Goal: Information Seeking & Learning: Learn about a topic

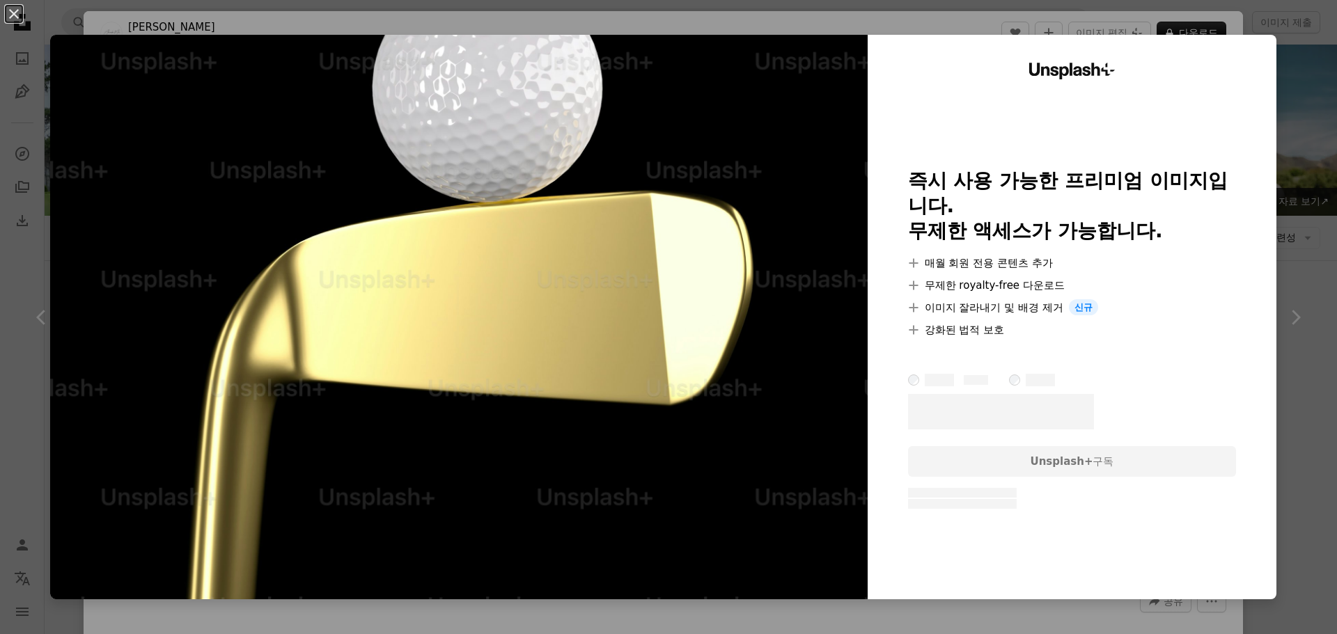
scroll to position [3145, 0]
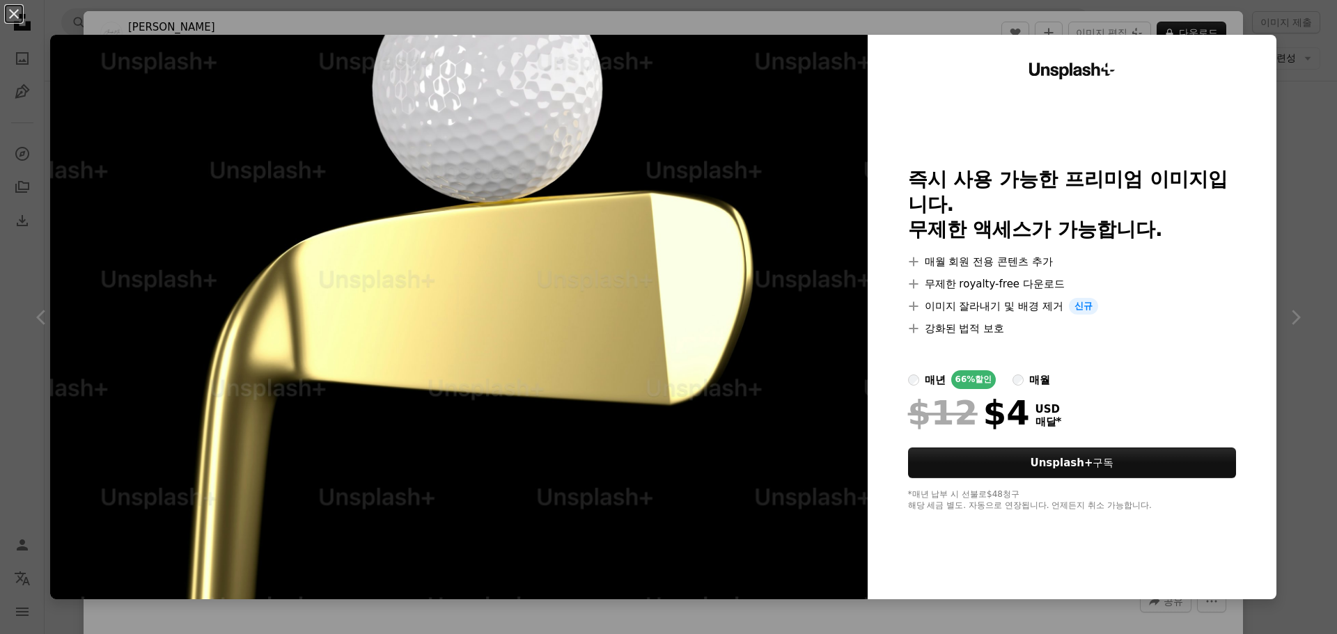
click at [1276, 40] on div "An X shape Unsplash+ 즉시 사용 가능한 프리미엄 이미지입니다. 무제한 액세스가 가능합니다. A plus sign 매월 회원 전…" at bounding box center [668, 317] width 1337 height 634
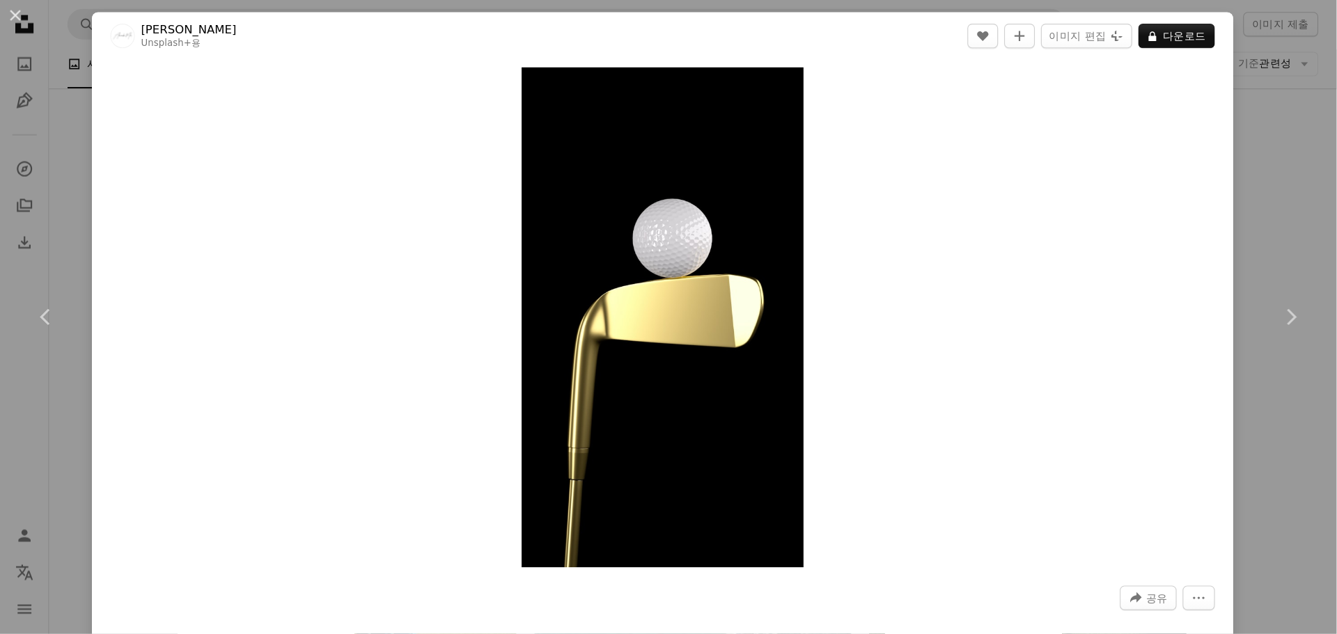
scroll to position [3146, 0]
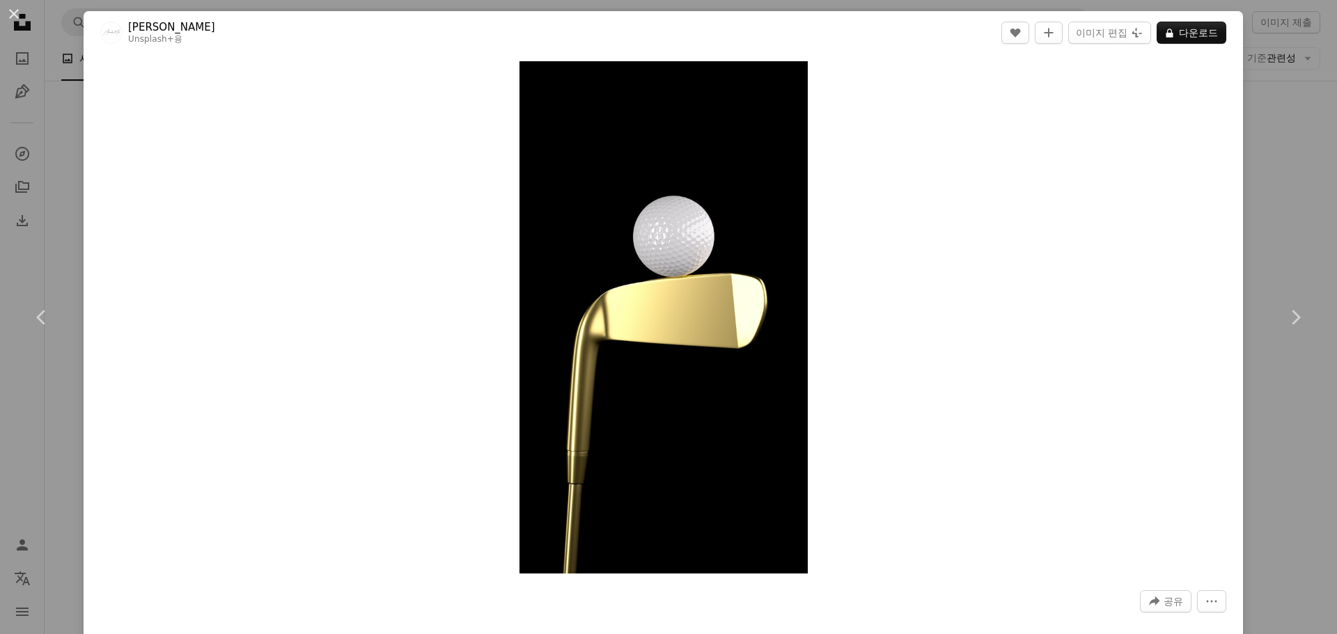
click at [1306, 156] on div "An X shape Chevron left Chevron right Alexander Mils Unsplash+ 용 A heart A plus…" at bounding box center [668, 317] width 1337 height 634
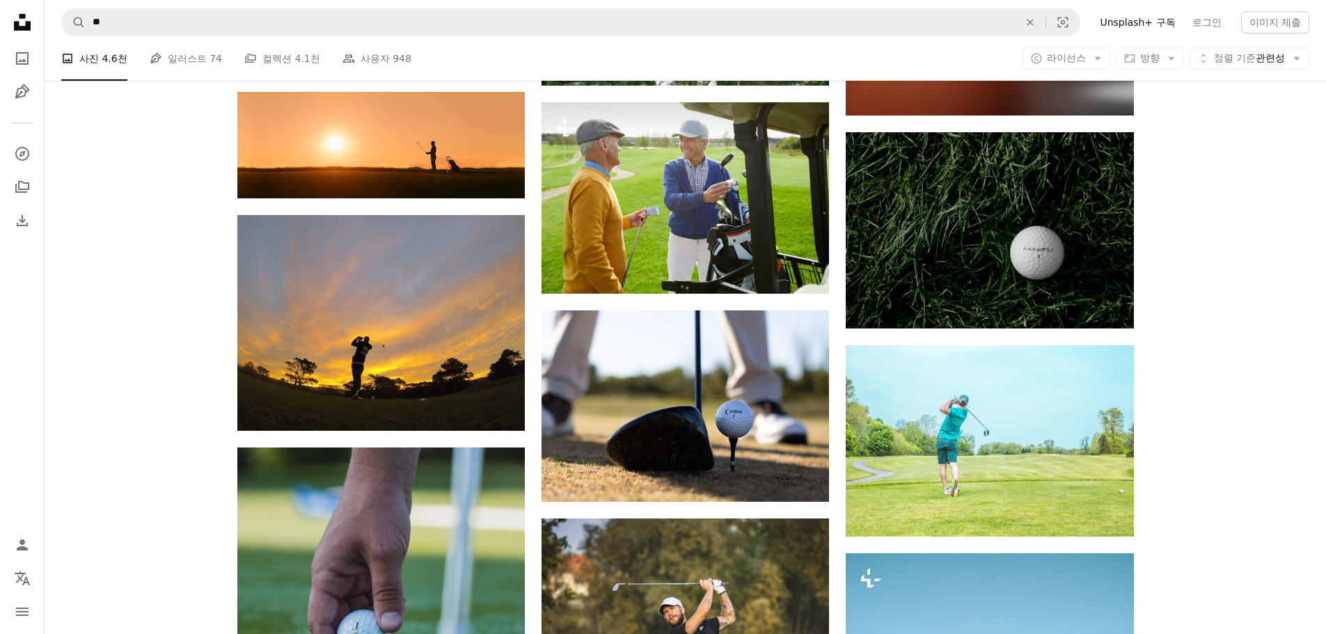
scroll to position [7113, 0]
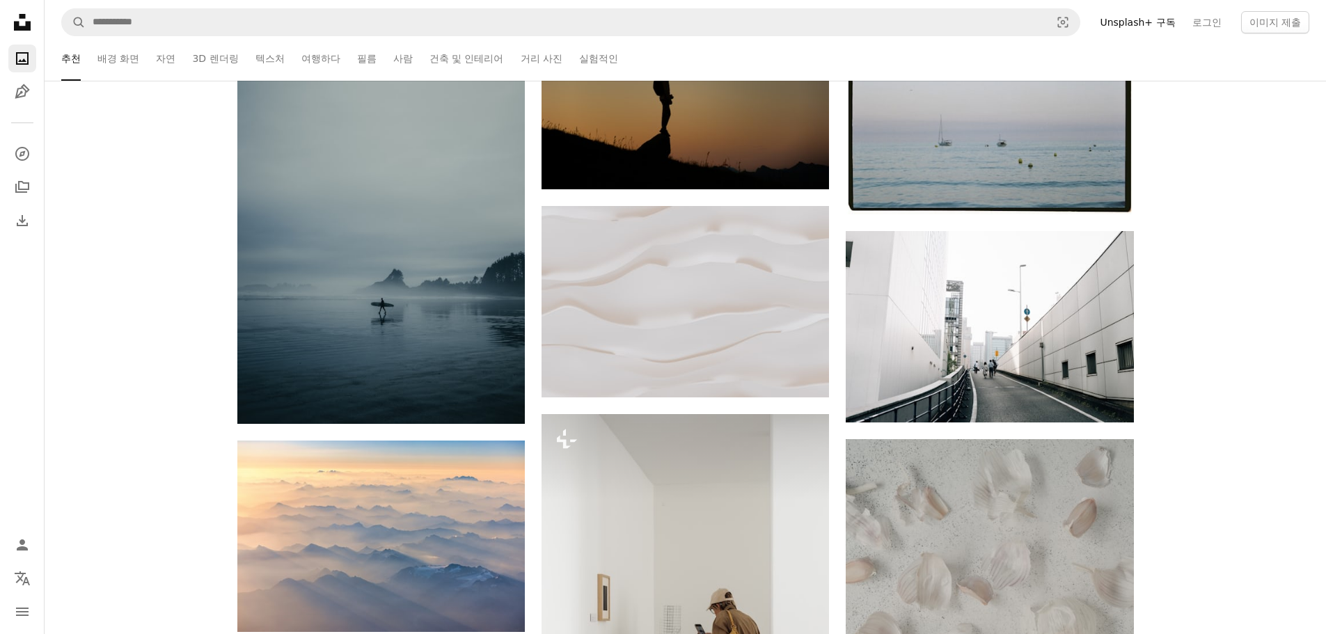
scroll to position [209, 0]
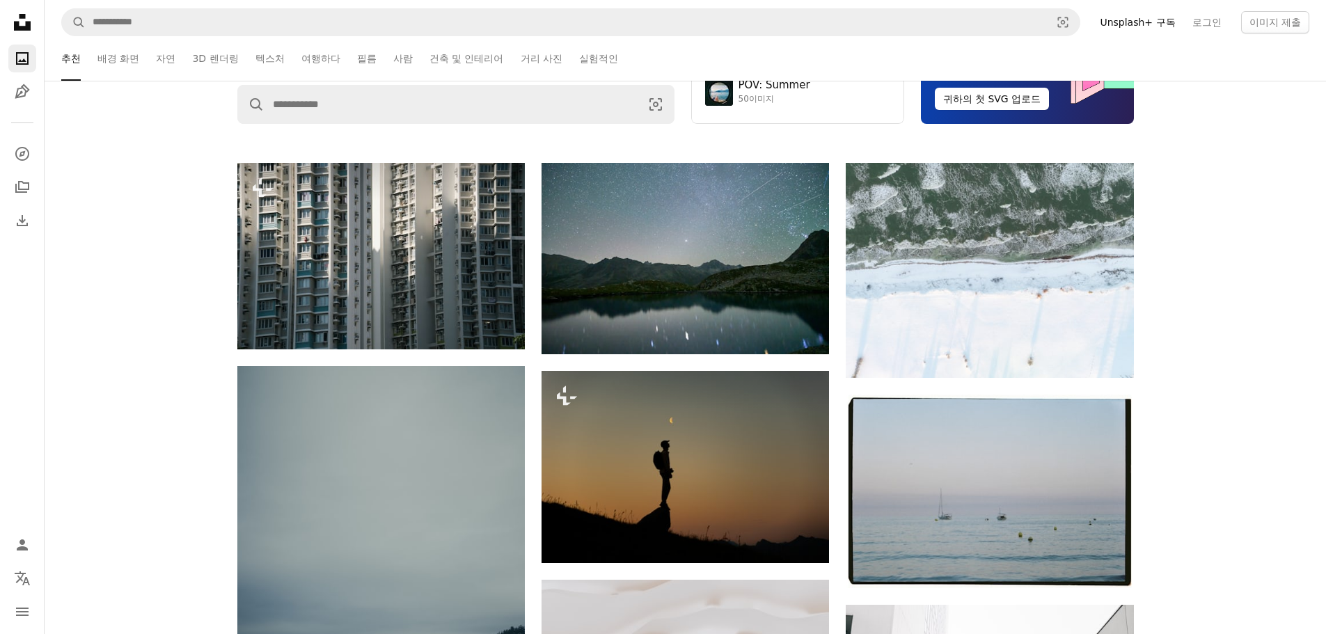
click at [346, 124] on div "Unsplash 인터넷의 시각 자료 출처입니다. 모든 지역에 있는 크리에이터들의 지원을 받습니다. Squarespace 에서 지원 A magn…" at bounding box center [686, 17] width 1282 height 291
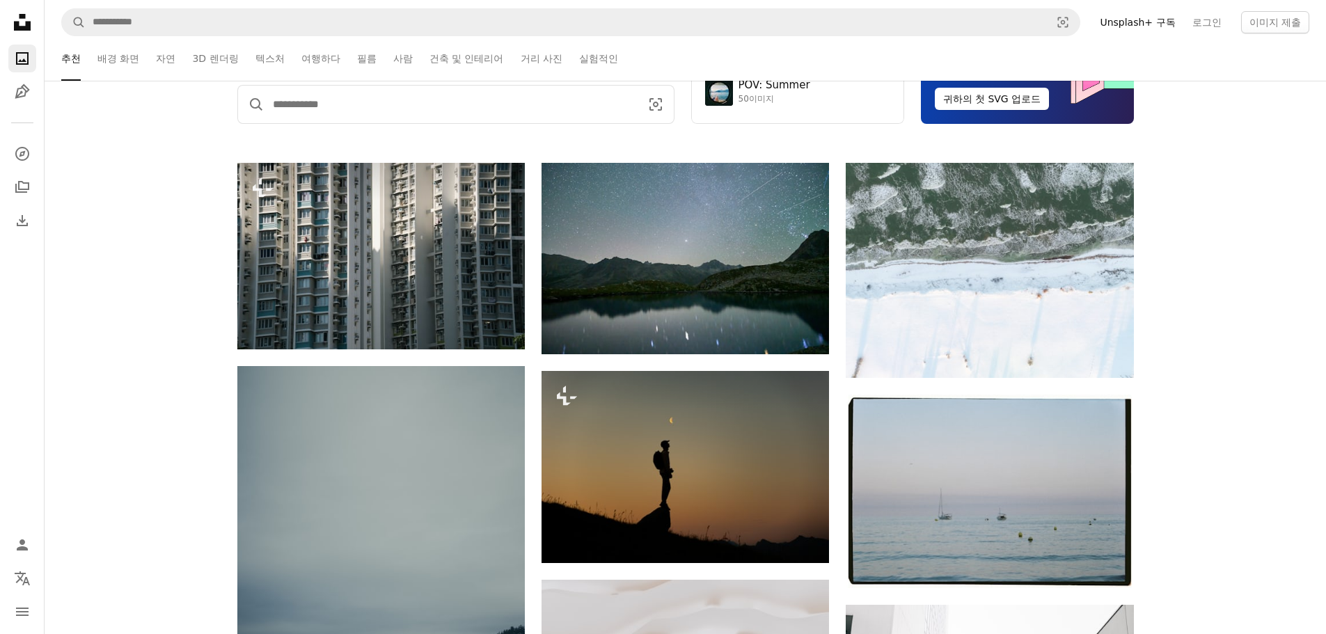
click at [345, 113] on input "사이트 전체에서 이미지 찾기" at bounding box center [451, 105] width 373 height 38
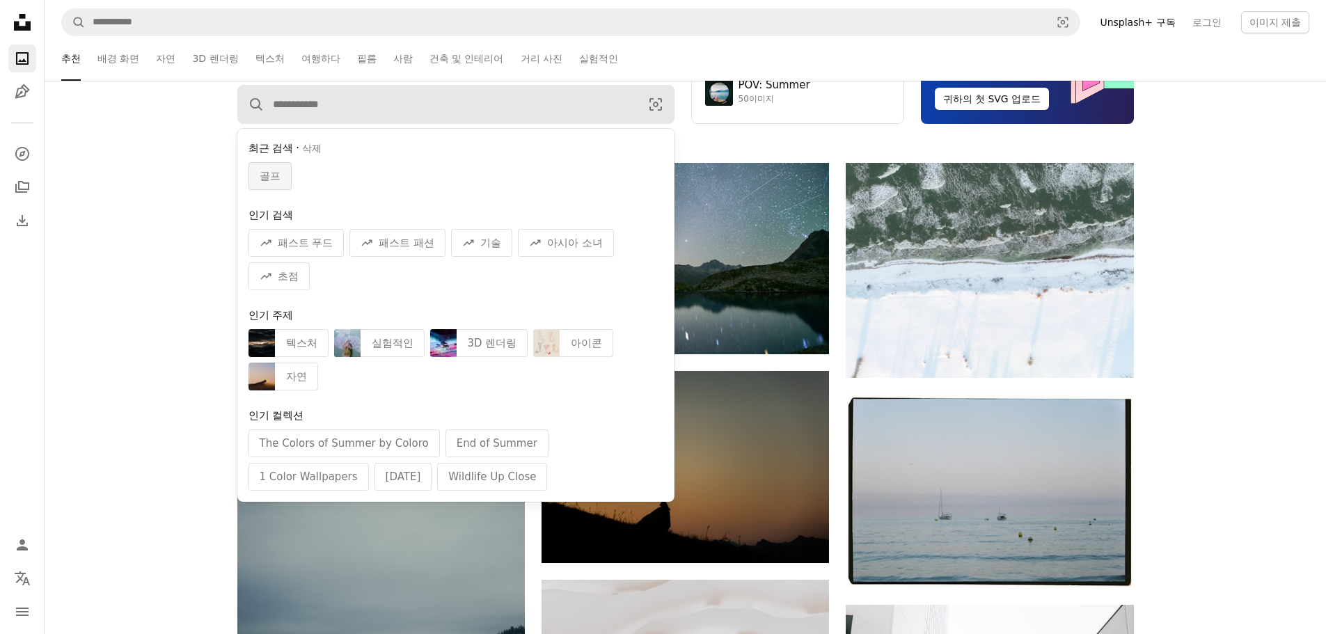
click at [272, 174] on span "골프" at bounding box center [270, 176] width 21 height 17
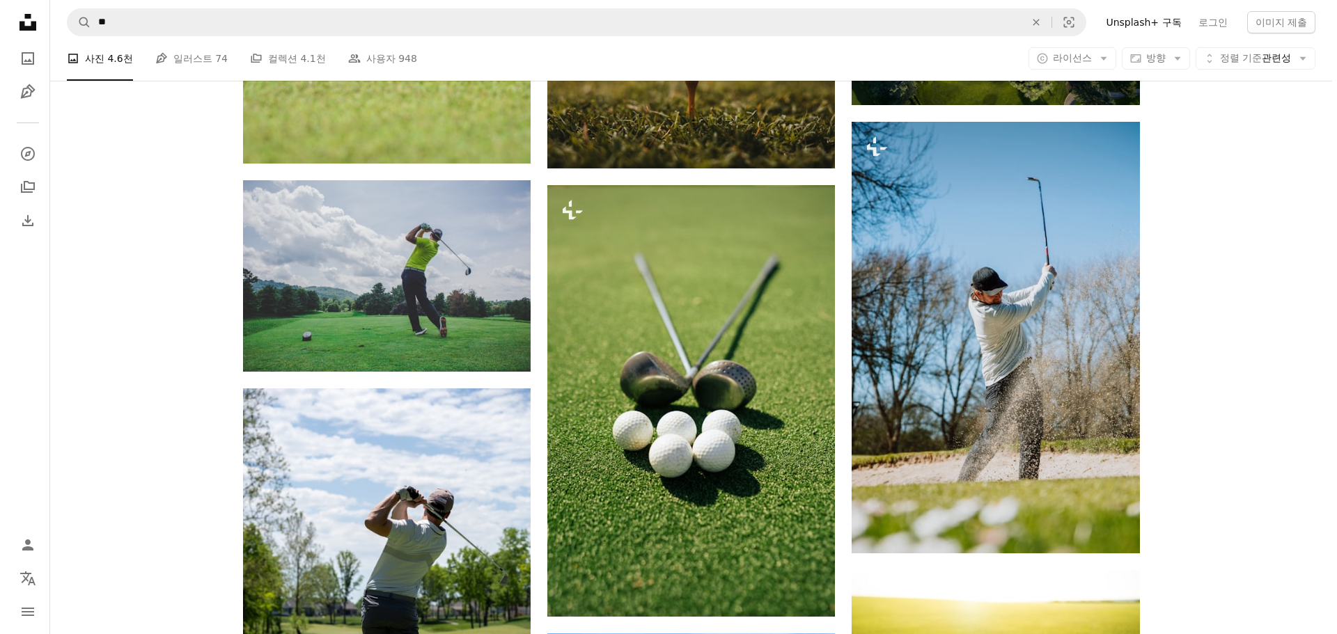
scroll to position [905, 0]
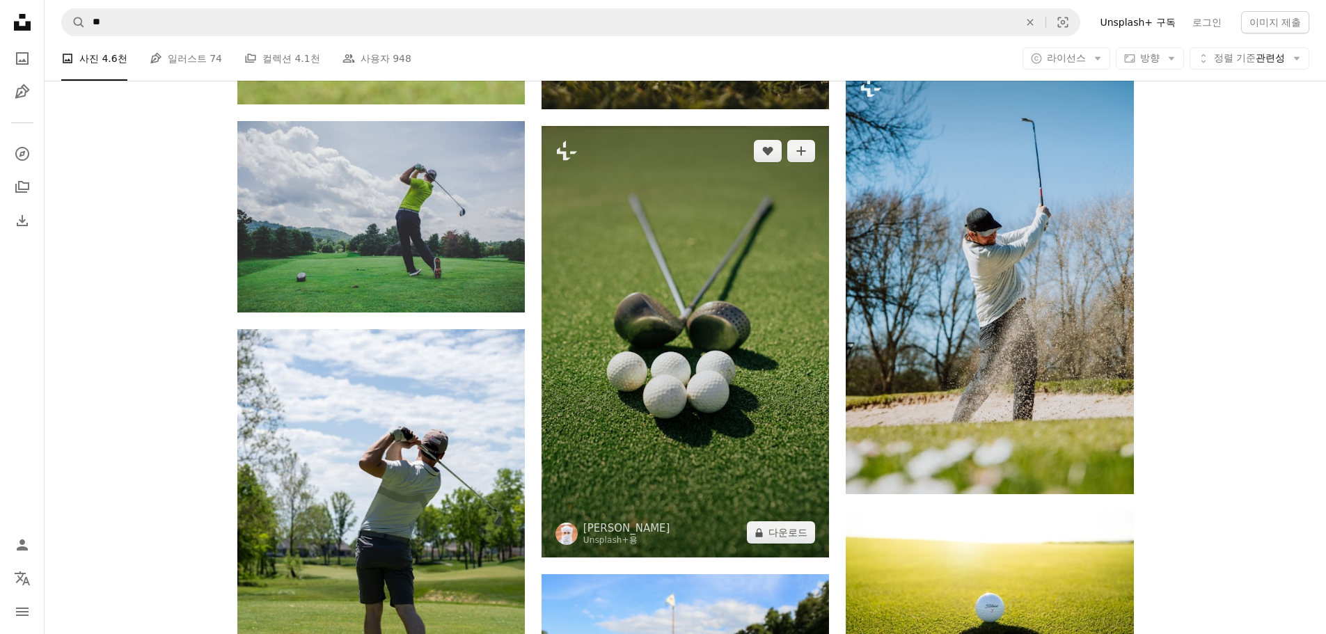
click at [684, 425] on img at bounding box center [686, 342] width 288 height 432
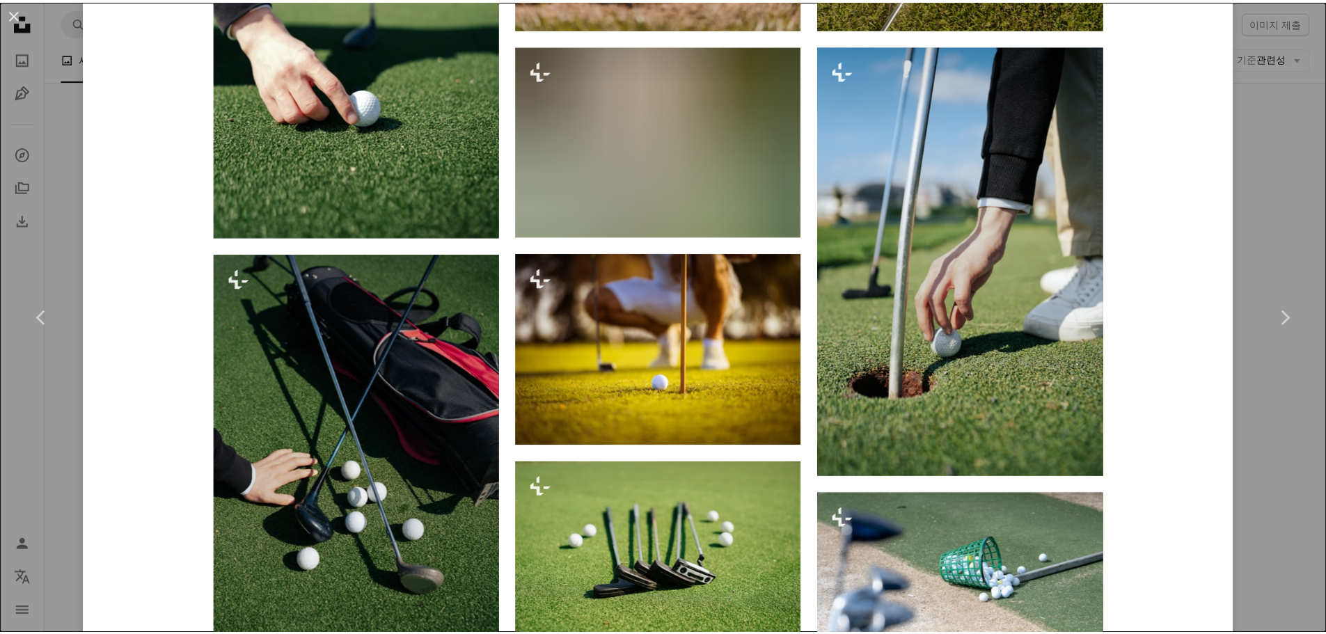
scroll to position [2128, 0]
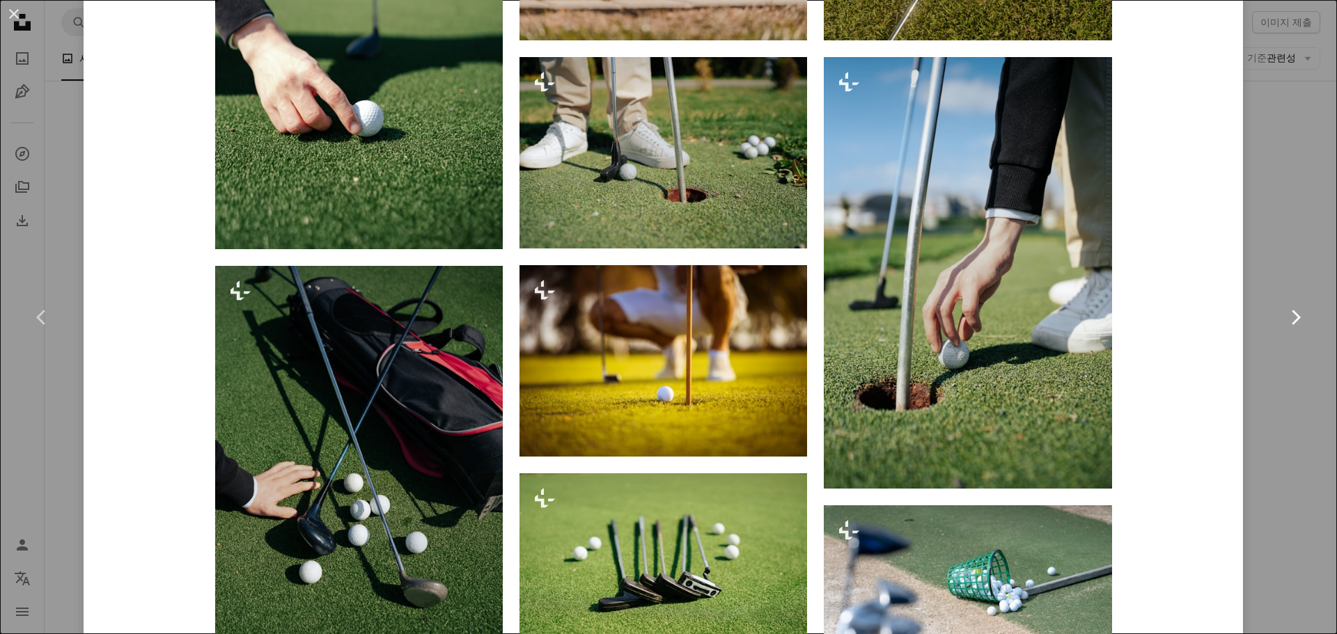
click at [1258, 265] on link "Chevron right" at bounding box center [1295, 318] width 84 height 134
click at [1301, 135] on div "An X shape Chevron left Chevron right Ahmed Unsplash+ 용 A heart A plus sign 이미지…" at bounding box center [668, 317] width 1337 height 634
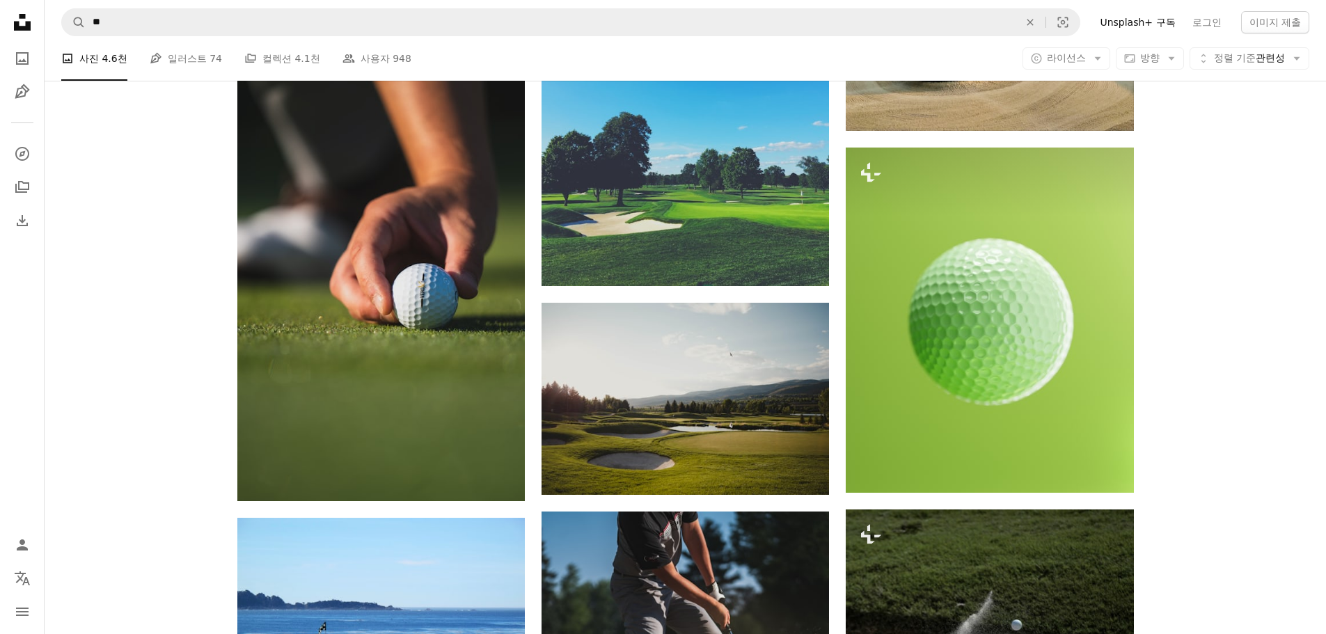
scroll to position [2228, 0]
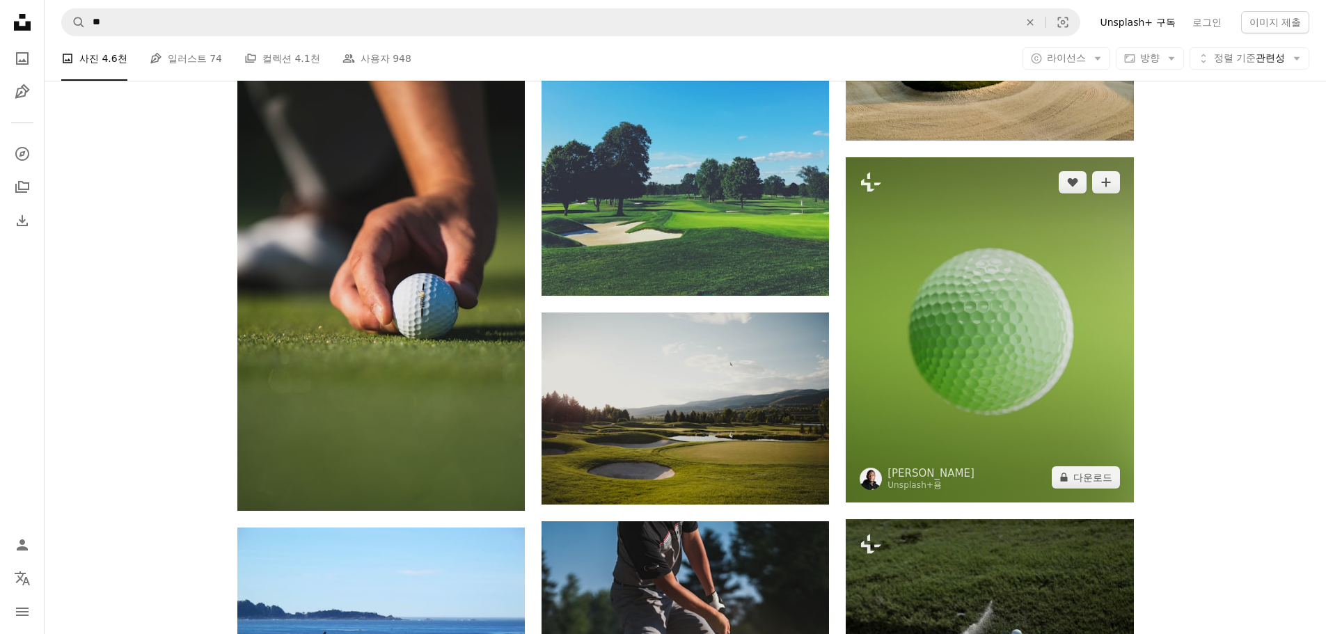
click at [1029, 328] on img at bounding box center [990, 329] width 288 height 345
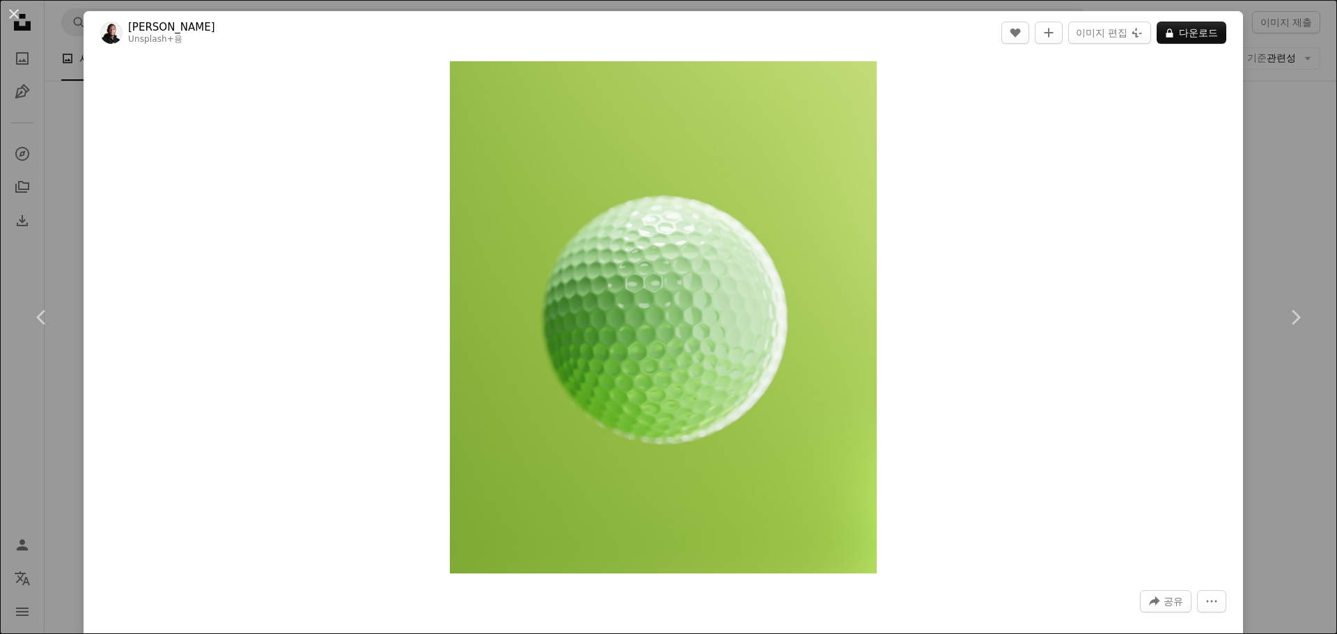
click at [1252, 184] on div "An X shape Chevron left Chevron right [PERSON_NAME] Unsplash+ 용 A heart A plus …" at bounding box center [668, 317] width 1337 height 634
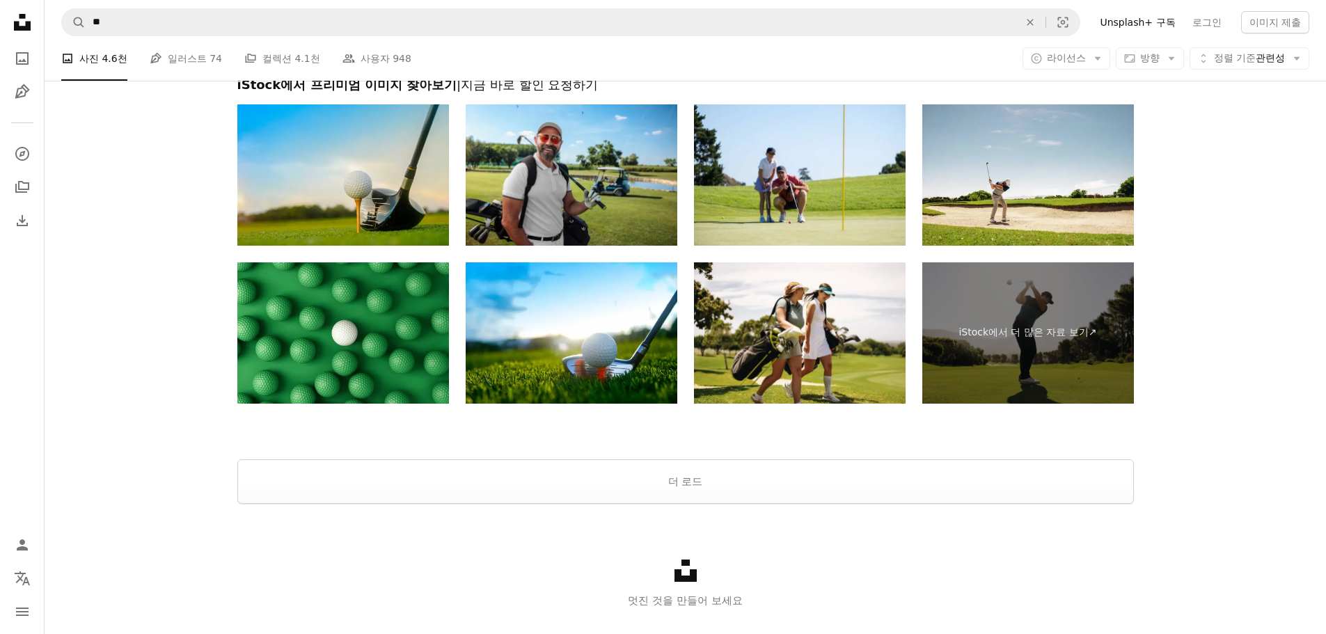
scroll to position [11000, 0]
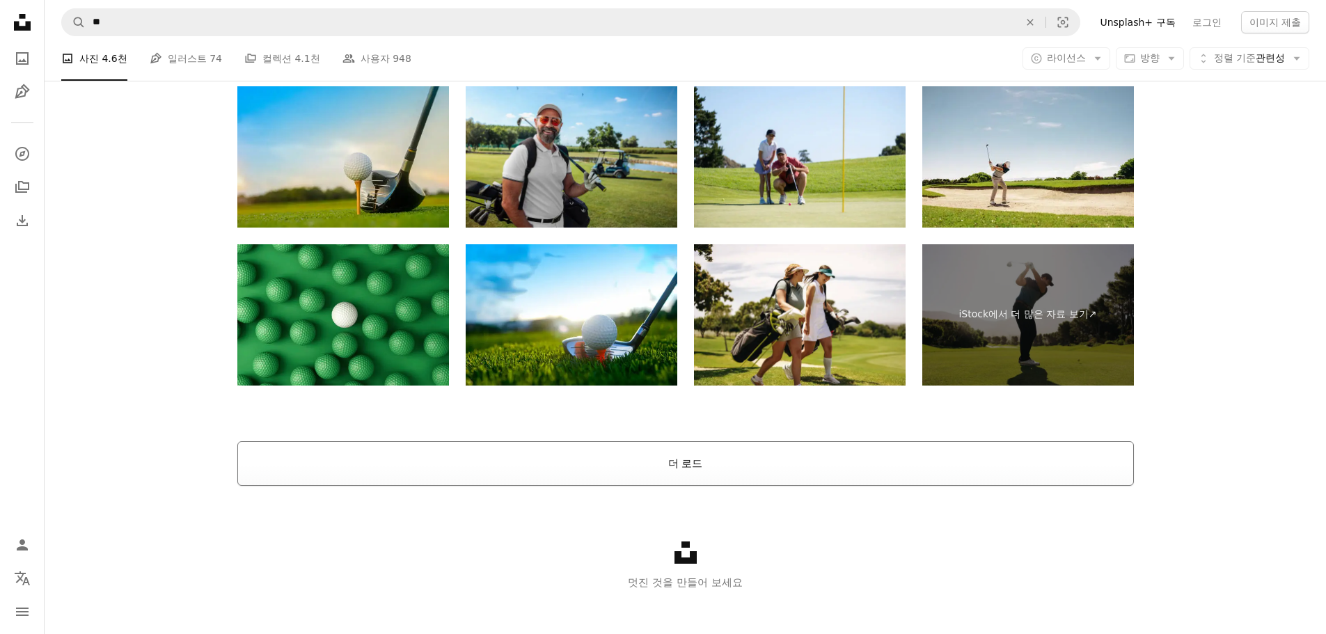
click at [762, 483] on button "더 로드" at bounding box center [685, 463] width 897 height 45
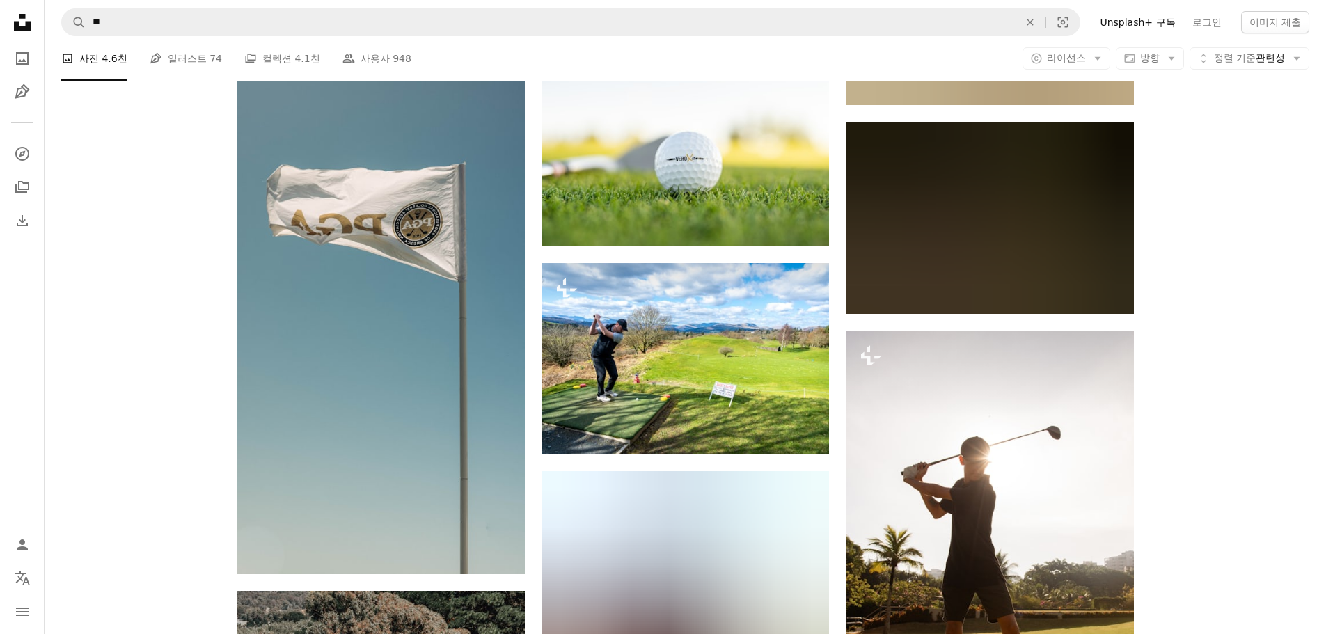
scroll to position [49046, 0]
